Goal: Task Accomplishment & Management: Use online tool/utility

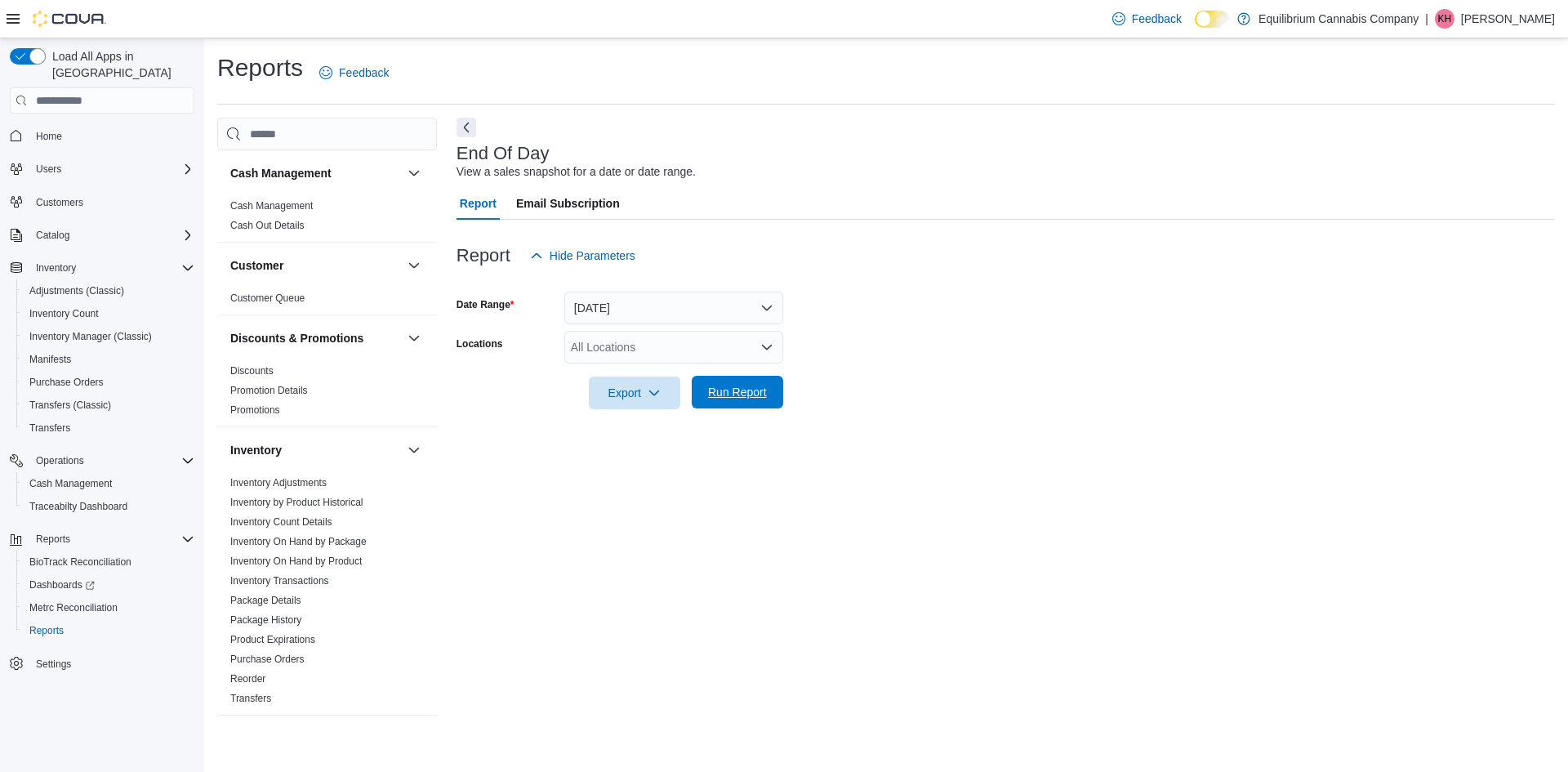
click at [724, 384] on span "Run Report" at bounding box center [737, 392] width 72 height 33
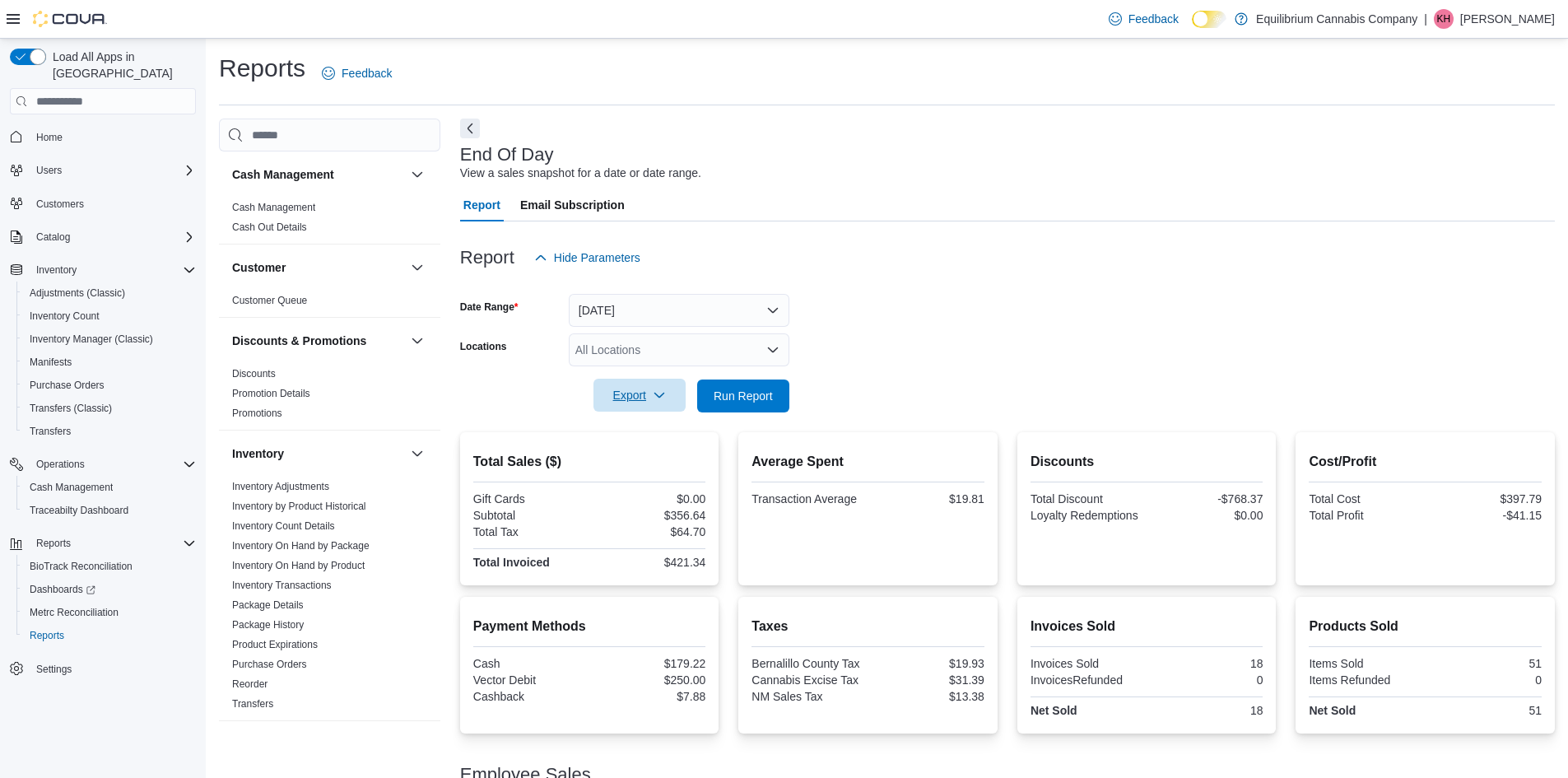
click at [663, 402] on span "Export" at bounding box center [640, 395] width 73 height 33
click at [672, 456] on span "Export to Pdf" at bounding box center [642, 461] width 74 height 13
